Goal: Task Accomplishment & Management: Complete application form

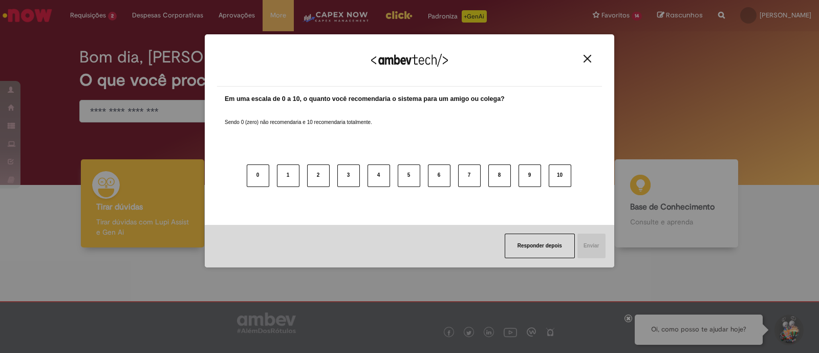
click at [590, 58] on img "Close" at bounding box center [587, 59] width 8 height 8
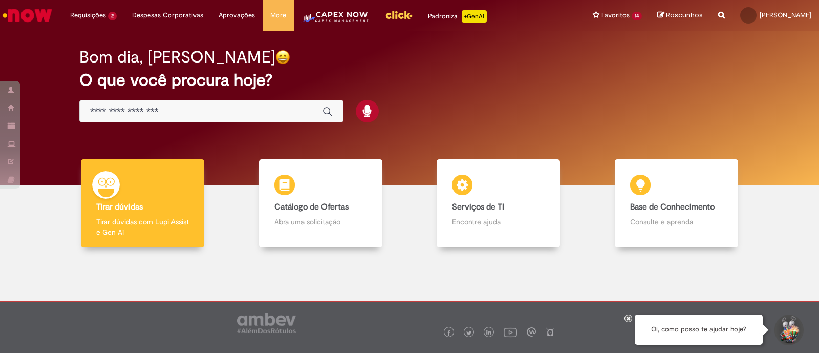
click at [341, 12] on img "Menu Cabeçalho" at bounding box center [335, 20] width 68 height 20
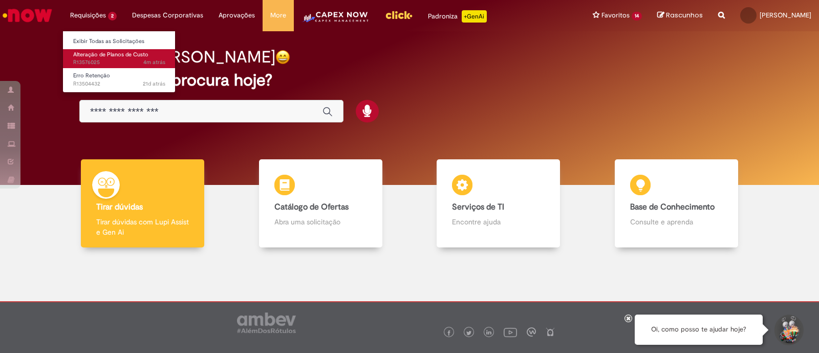
click at [99, 57] on span "Alteração de Planos de Custo" at bounding box center [110, 55] width 75 height 8
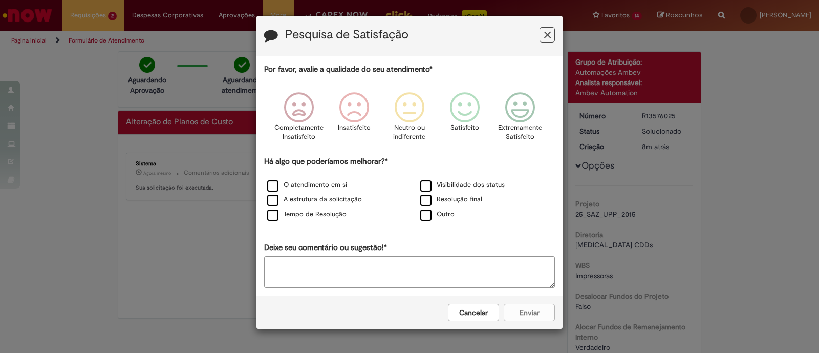
click at [544, 32] on icon "Feedback" at bounding box center [547, 35] width 7 height 11
